Goal: Task Accomplishment & Management: Manage account settings

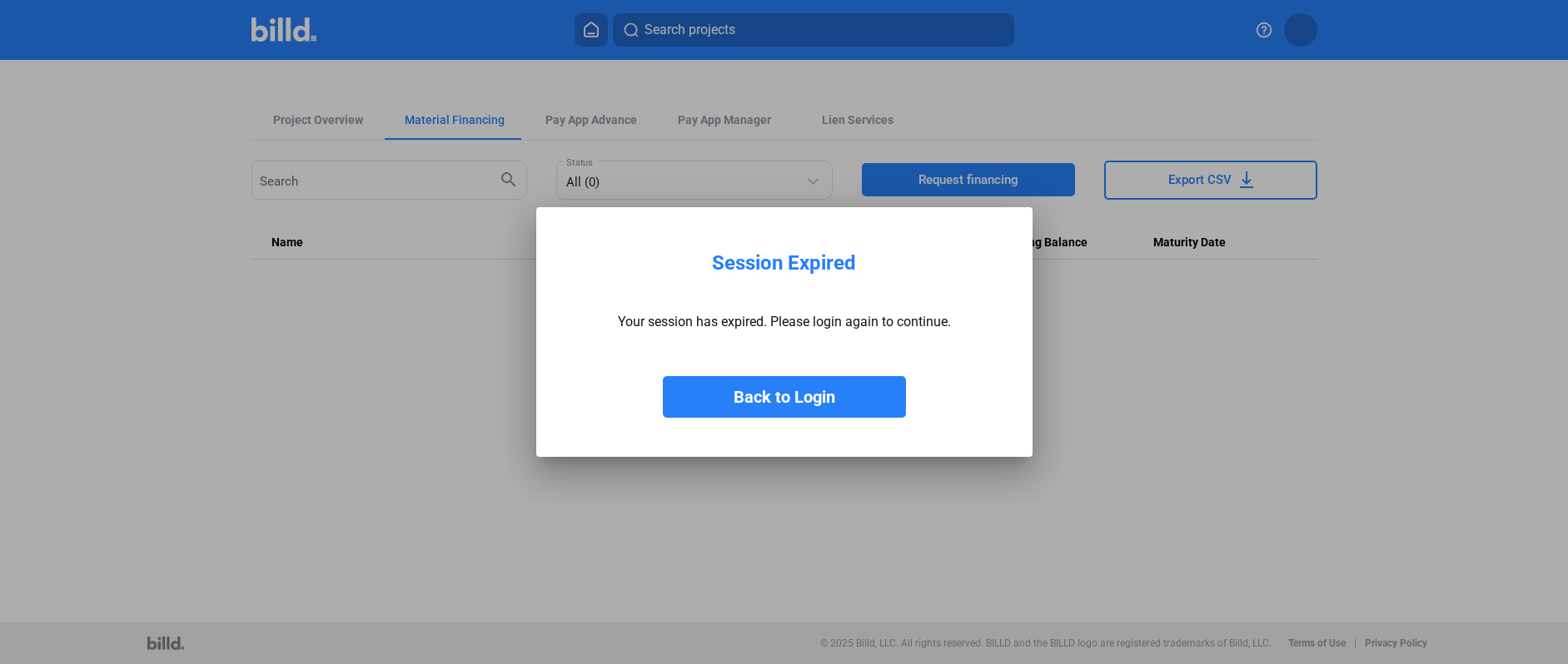
click at [743, 390] on button "Back to Login" at bounding box center [784, 397] width 243 height 42
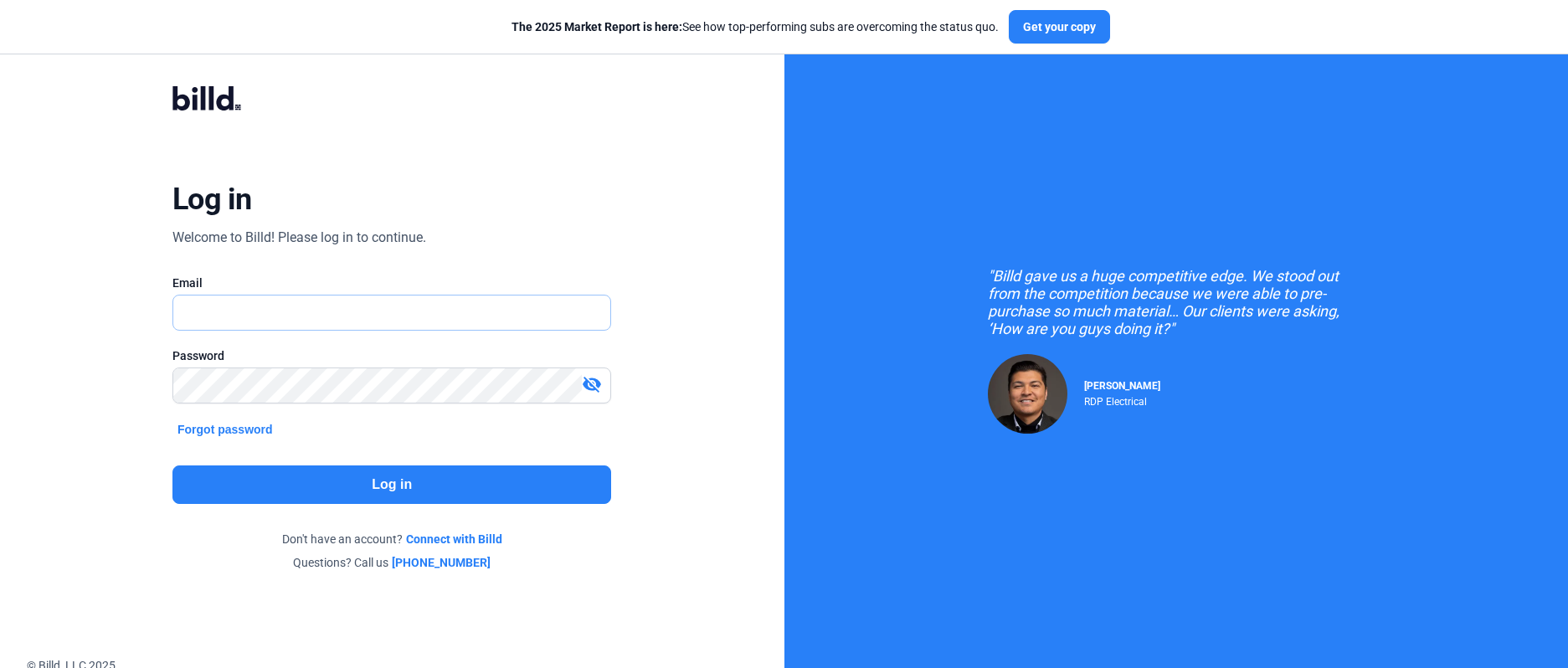
type input "[EMAIL_ADDRESS][DOMAIN_NAME]"
click at [392, 476] on button "Log in" at bounding box center [392, 485] width 439 height 39
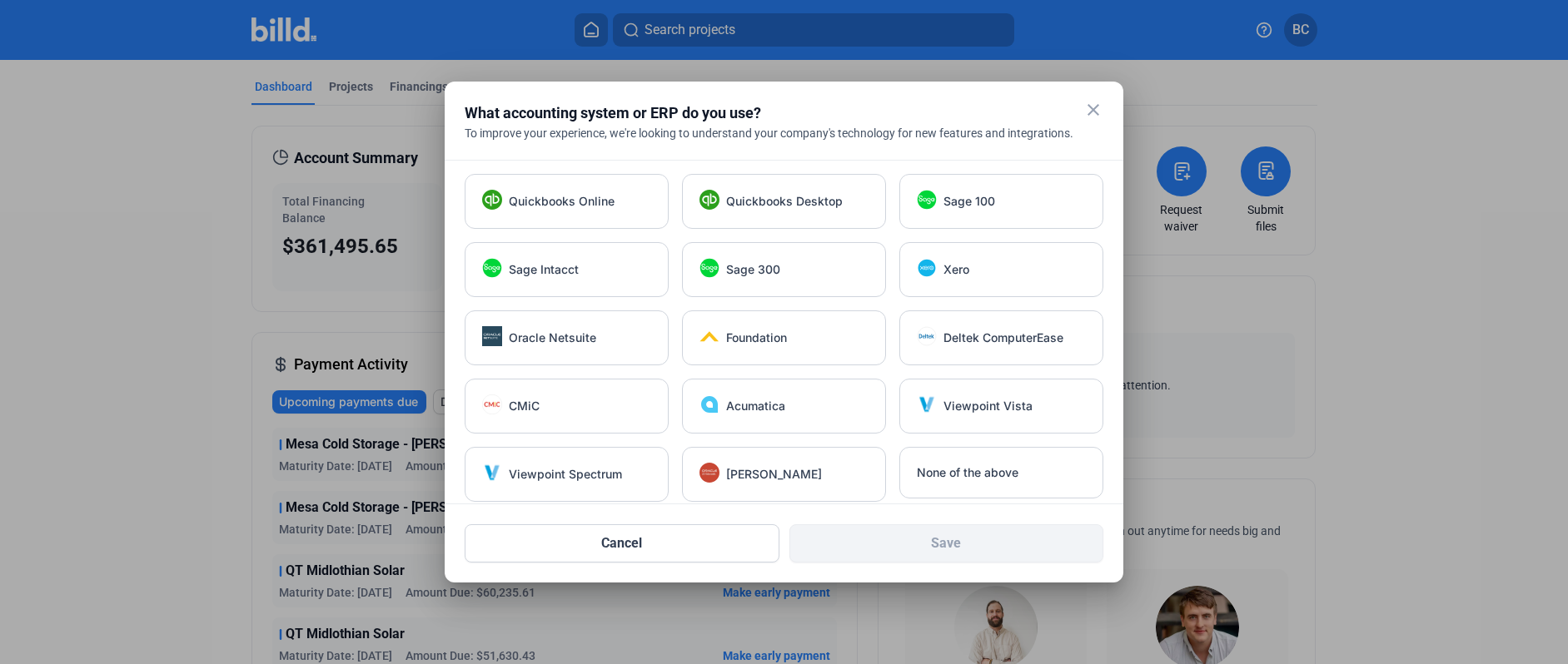
click at [1092, 112] on mat-icon "close" at bounding box center [1092, 109] width 20 height 20
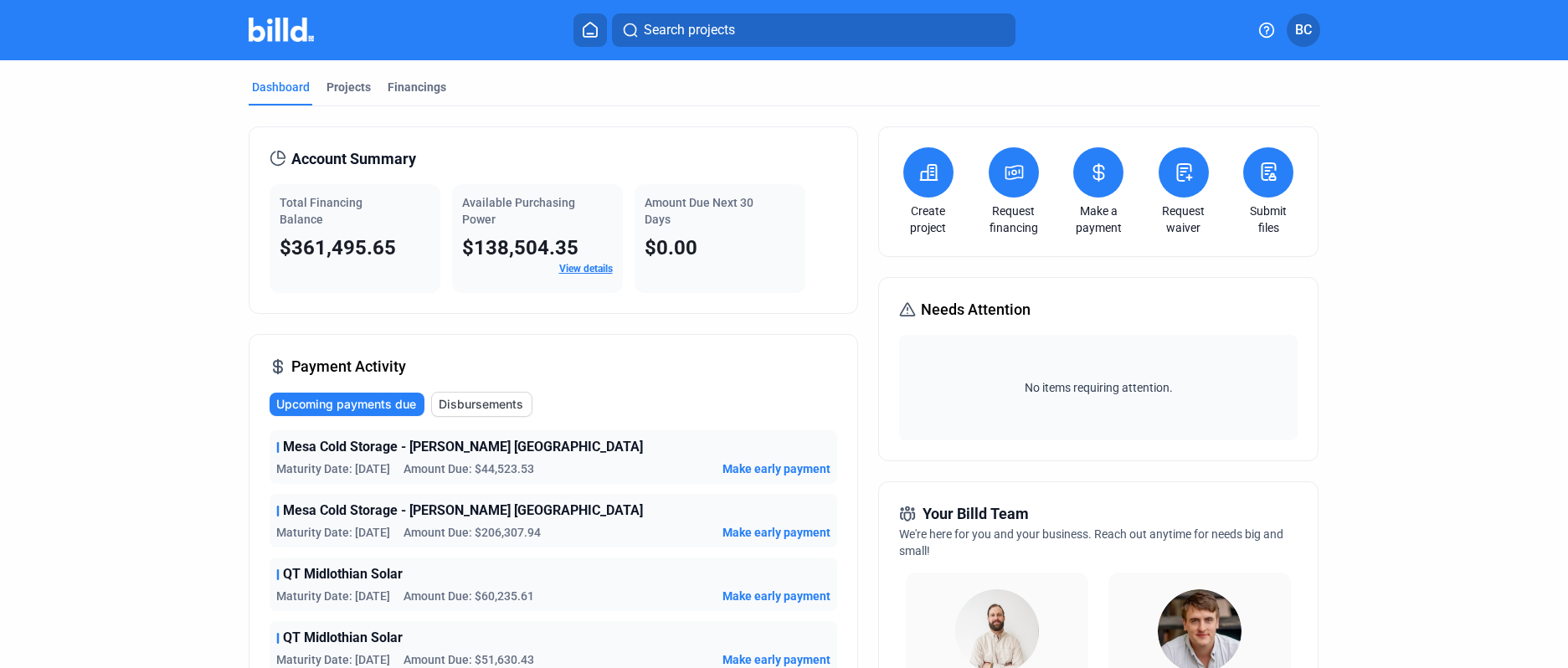
scroll to position [2, 0]
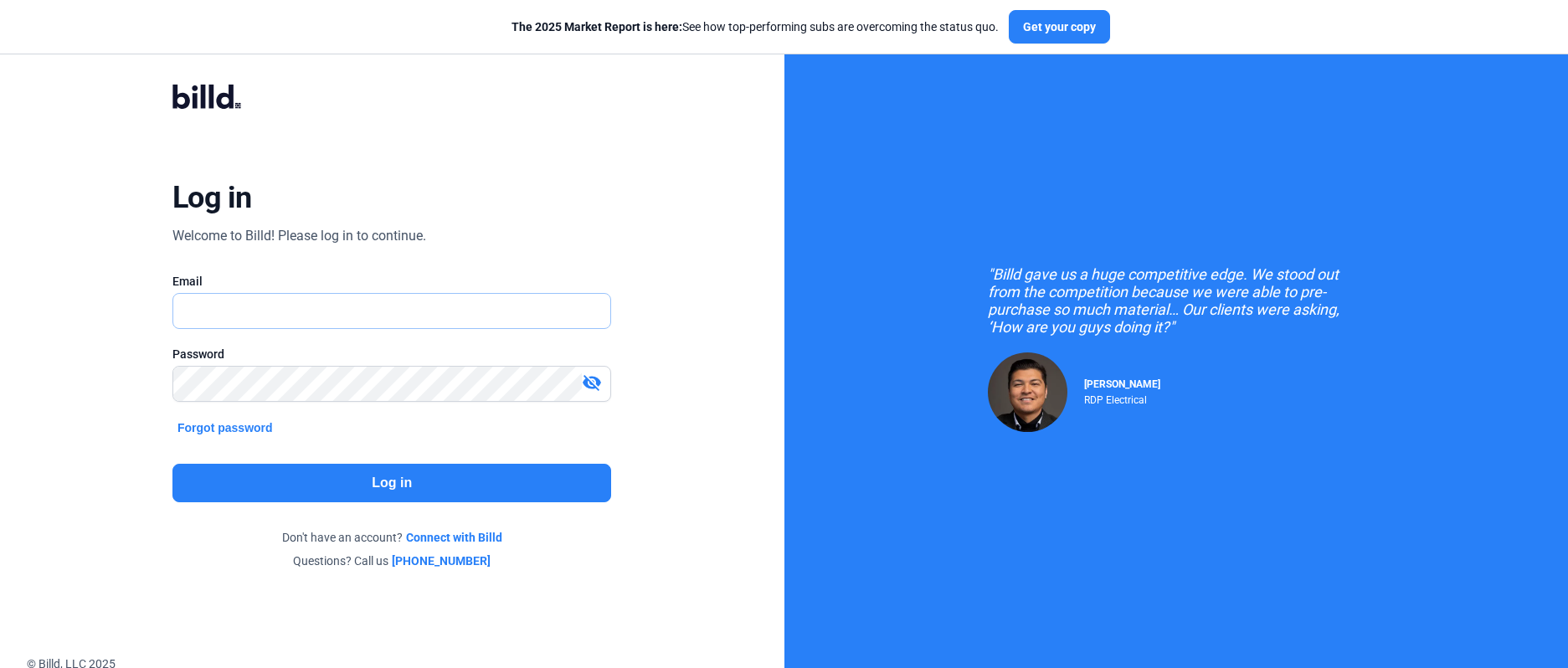
type input "[EMAIL_ADDRESS][DOMAIN_NAME]"
click at [410, 482] on button "Log in" at bounding box center [392, 484] width 439 height 39
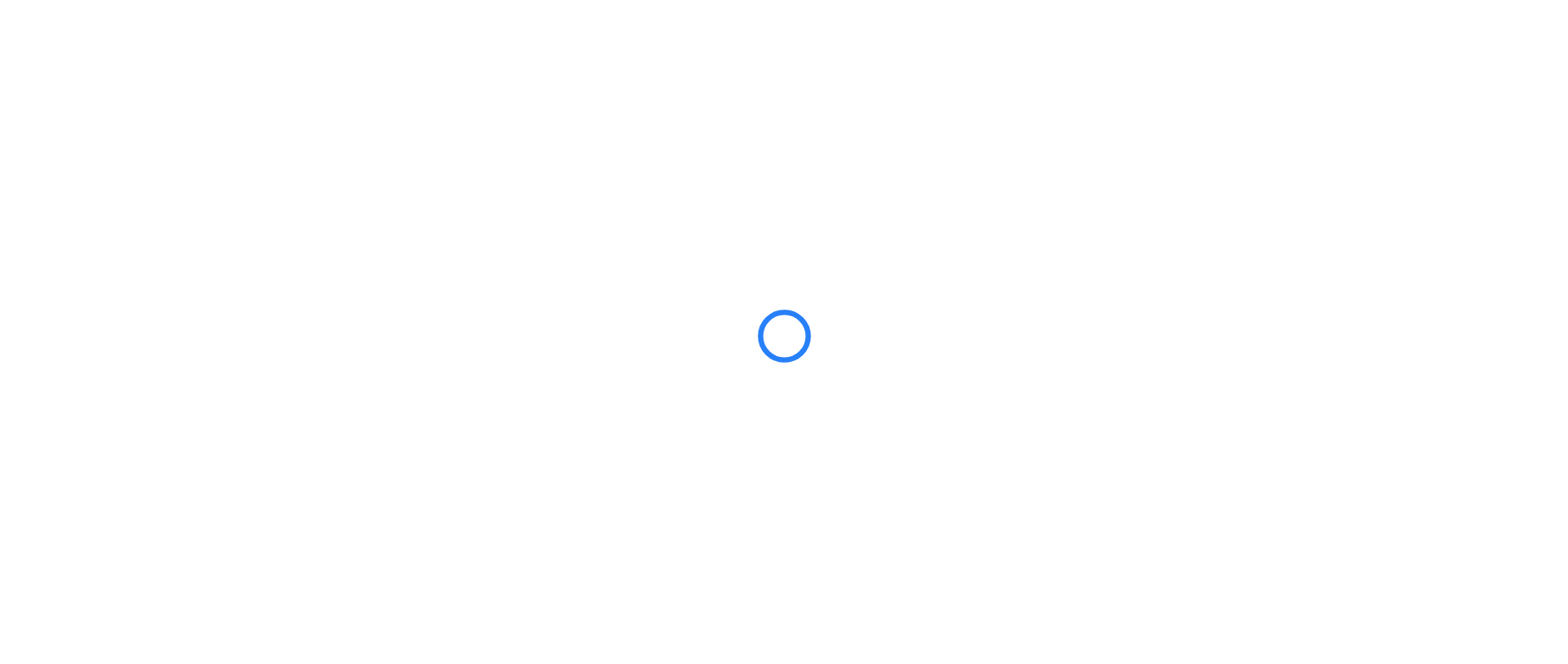
scroll to position [0, 0]
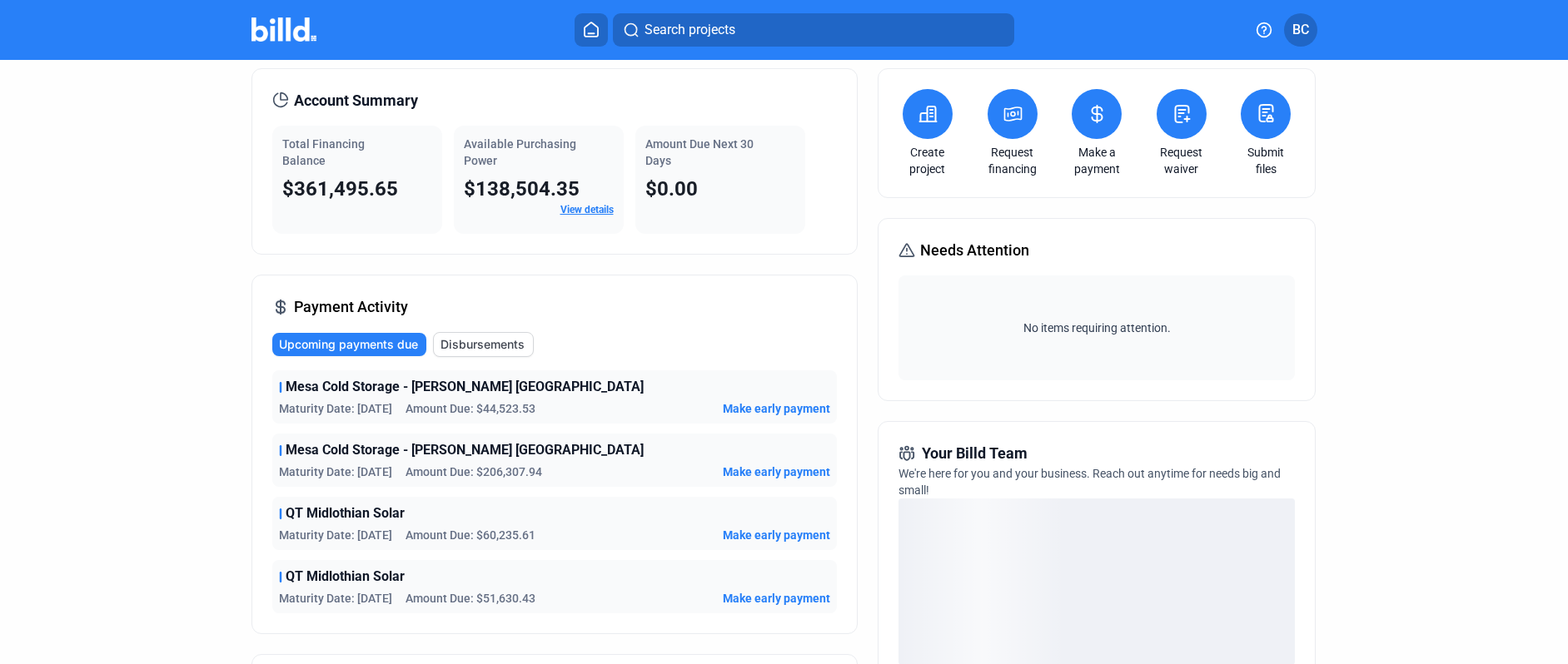
scroll to position [59, 0]
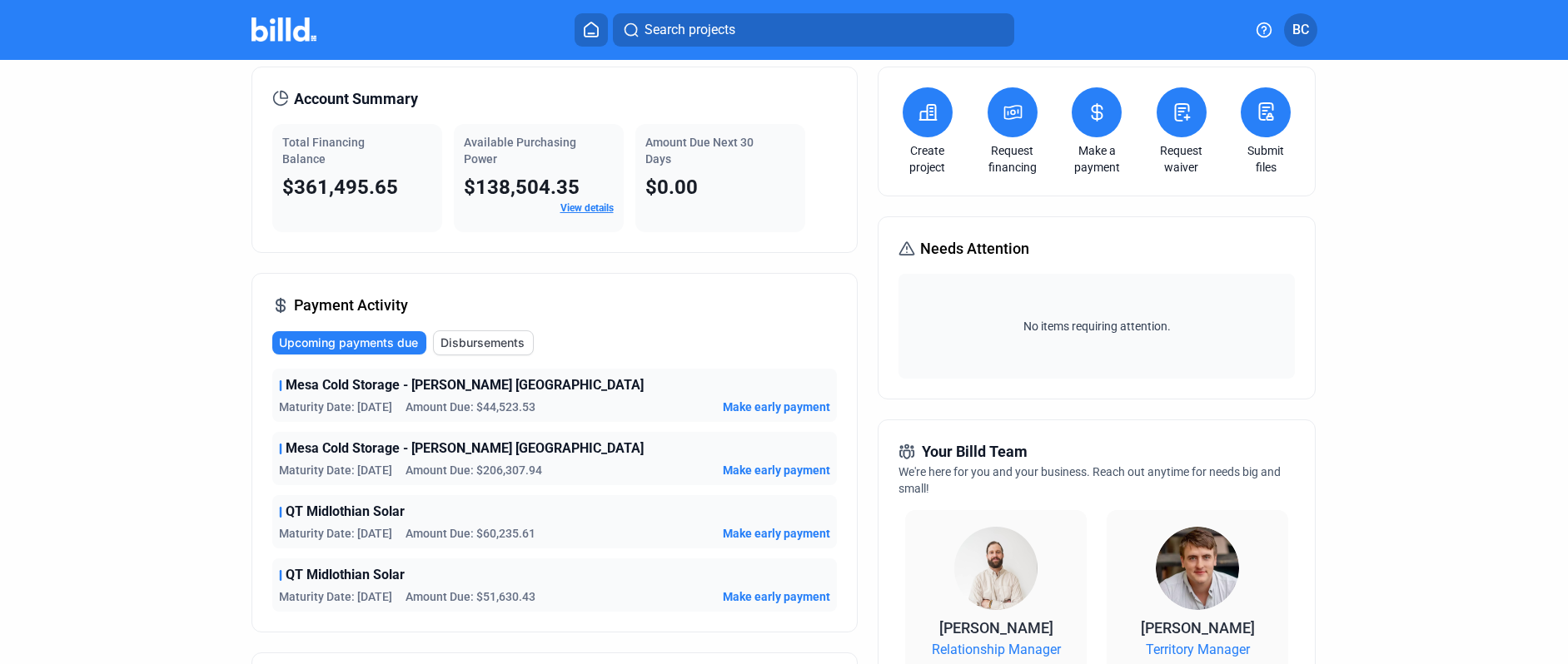
click at [579, 205] on link "View details" at bounding box center [586, 208] width 53 height 11
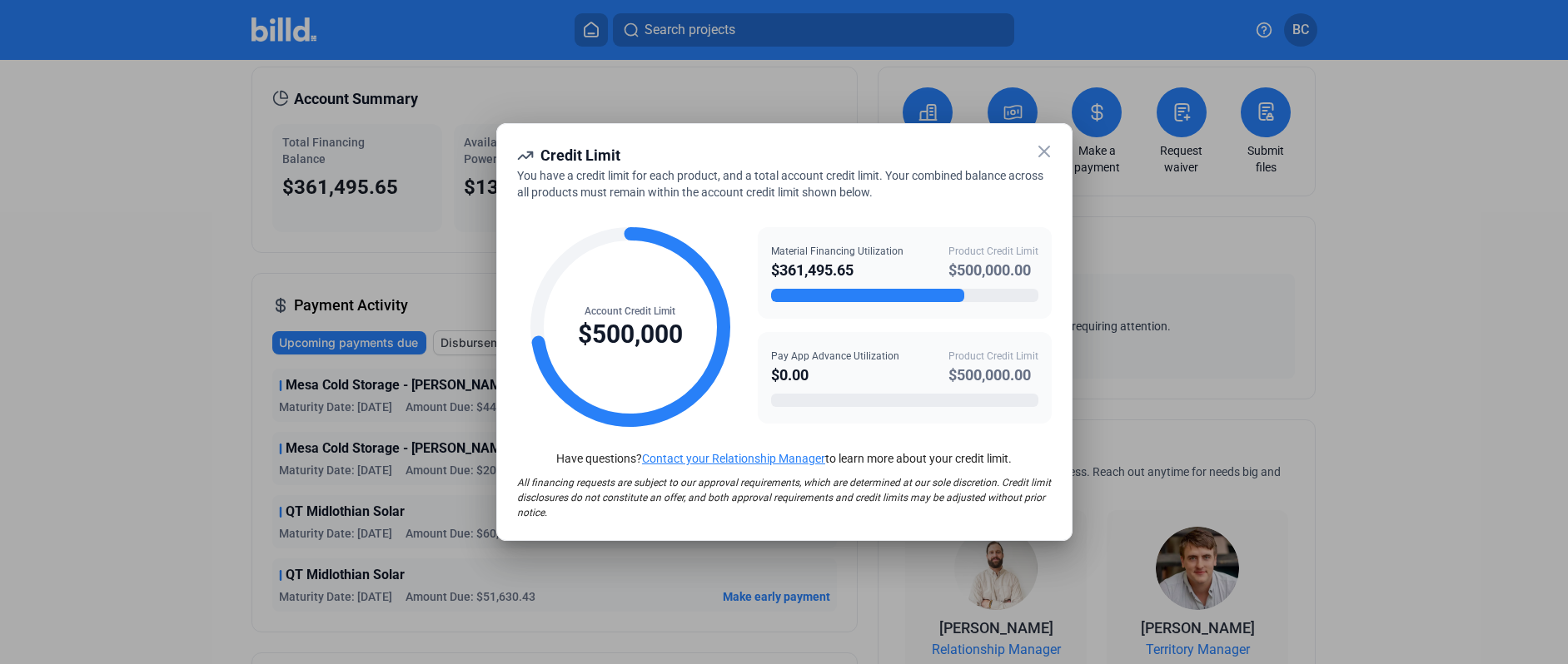
click at [1042, 151] on icon at bounding box center [1044, 151] width 10 height 10
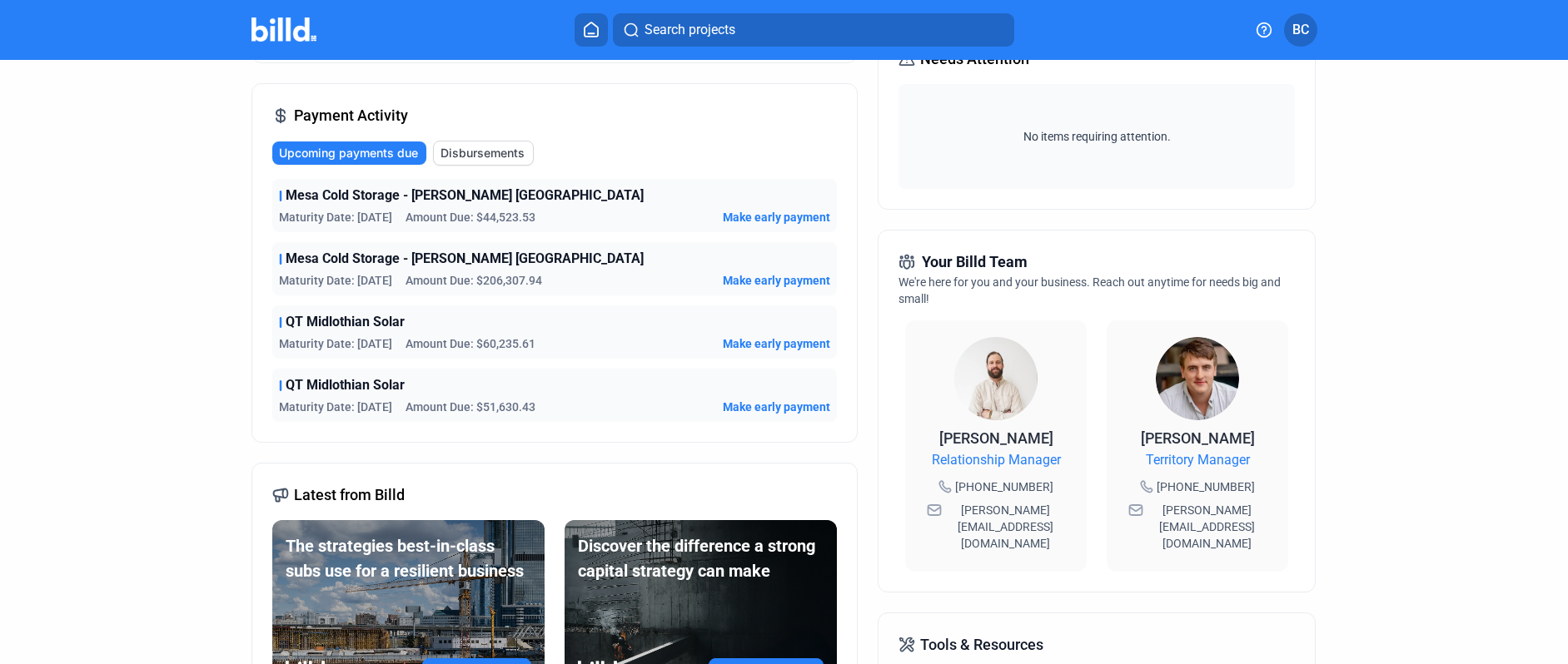
click at [472, 147] on span "Disbursements" at bounding box center [483, 153] width 84 height 17
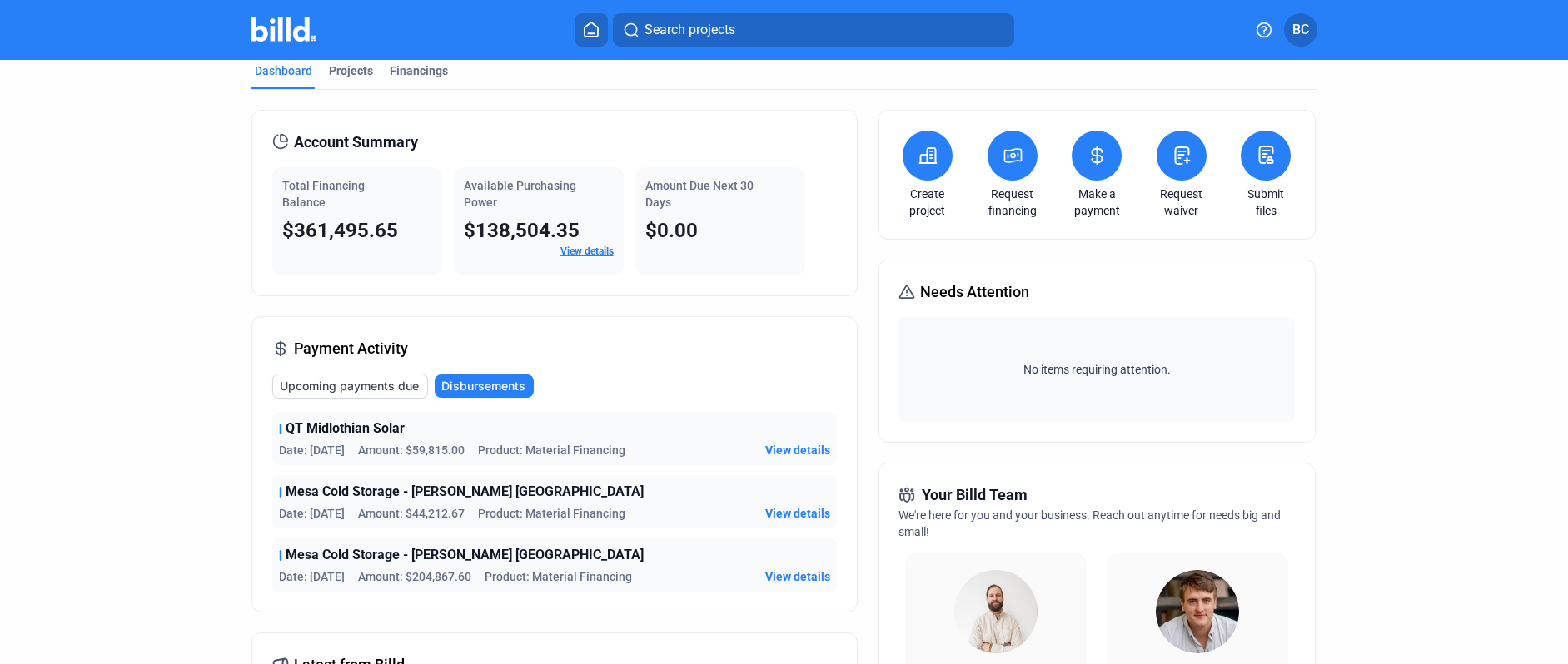
scroll to position [0, 0]
